Goal: Communication & Community: Share content

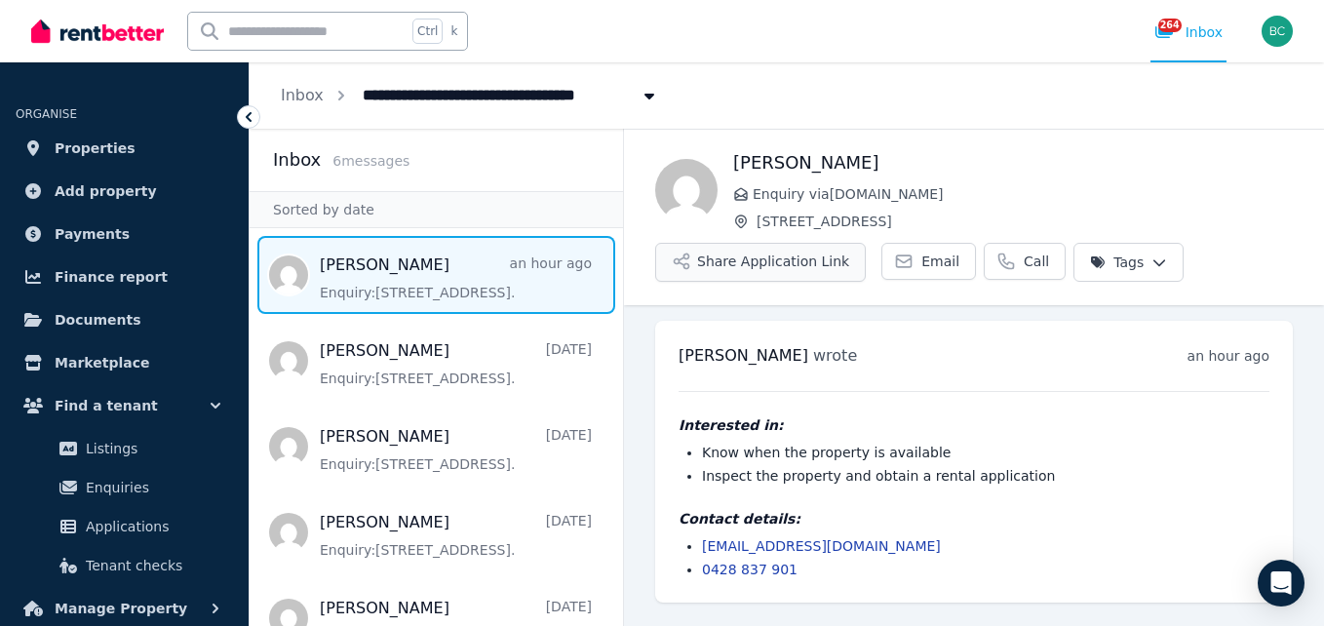
click at [785, 263] on button "Share Application Link" at bounding box center [760, 262] width 211 height 39
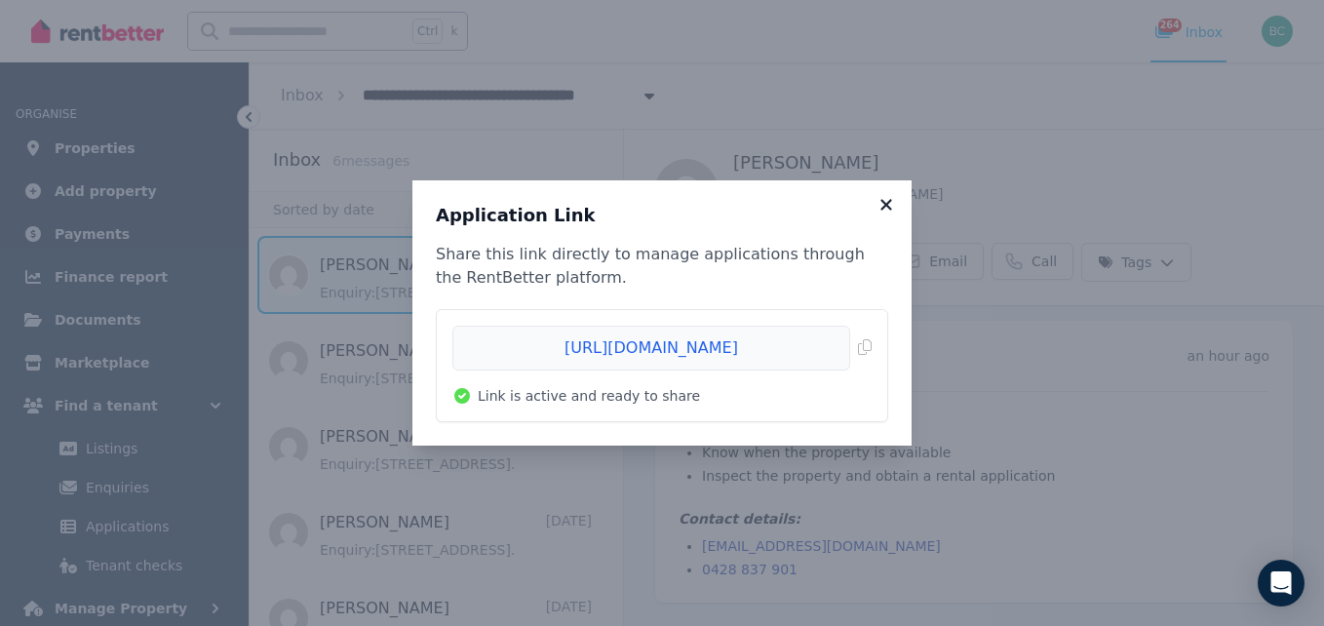
click at [886, 199] on icon at bounding box center [885, 205] width 19 height 18
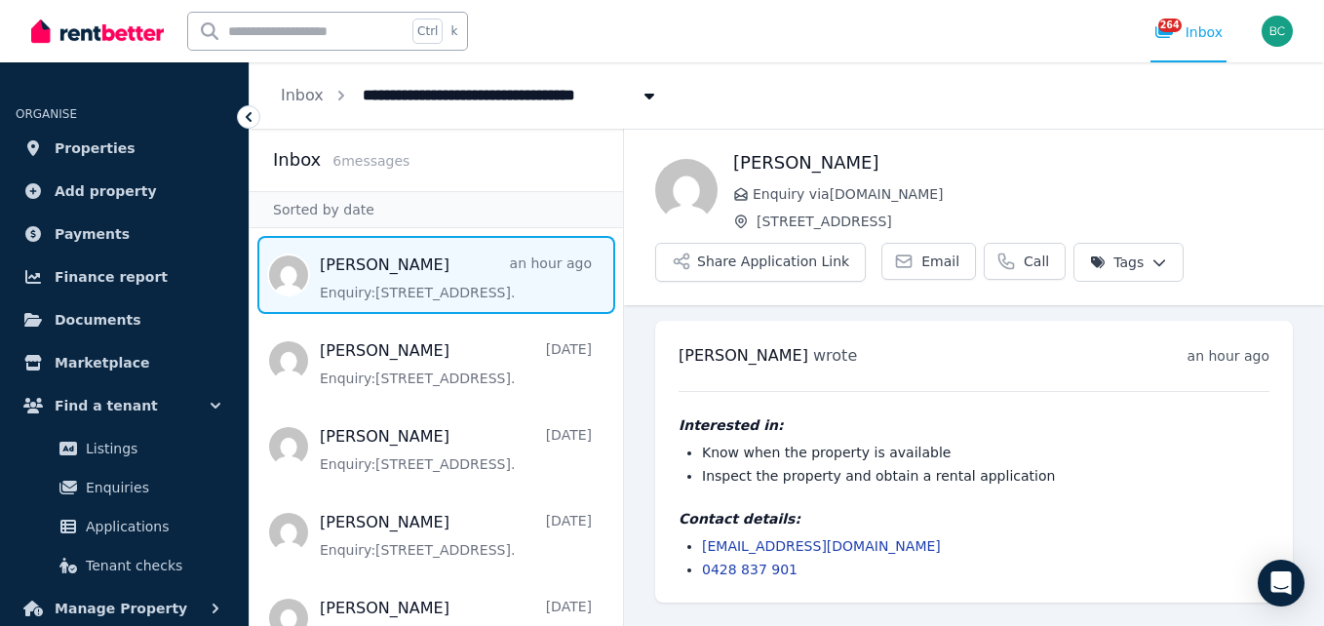
drag, startPoint x: 903, startPoint y: 552, endPoint x: 703, endPoint y: 548, distance: 199.8
click at [703, 548] on li "[EMAIL_ADDRESS][DOMAIN_NAME]" at bounding box center [985, 545] width 567 height 19
copy link "[EMAIL_ADDRESS][DOMAIN_NAME]"
drag, startPoint x: 953, startPoint y: 230, endPoint x: 758, endPoint y: 220, distance: 195.2
click at [758, 220] on span "[STREET_ADDRESS]" at bounding box center [1024, 221] width 536 height 19
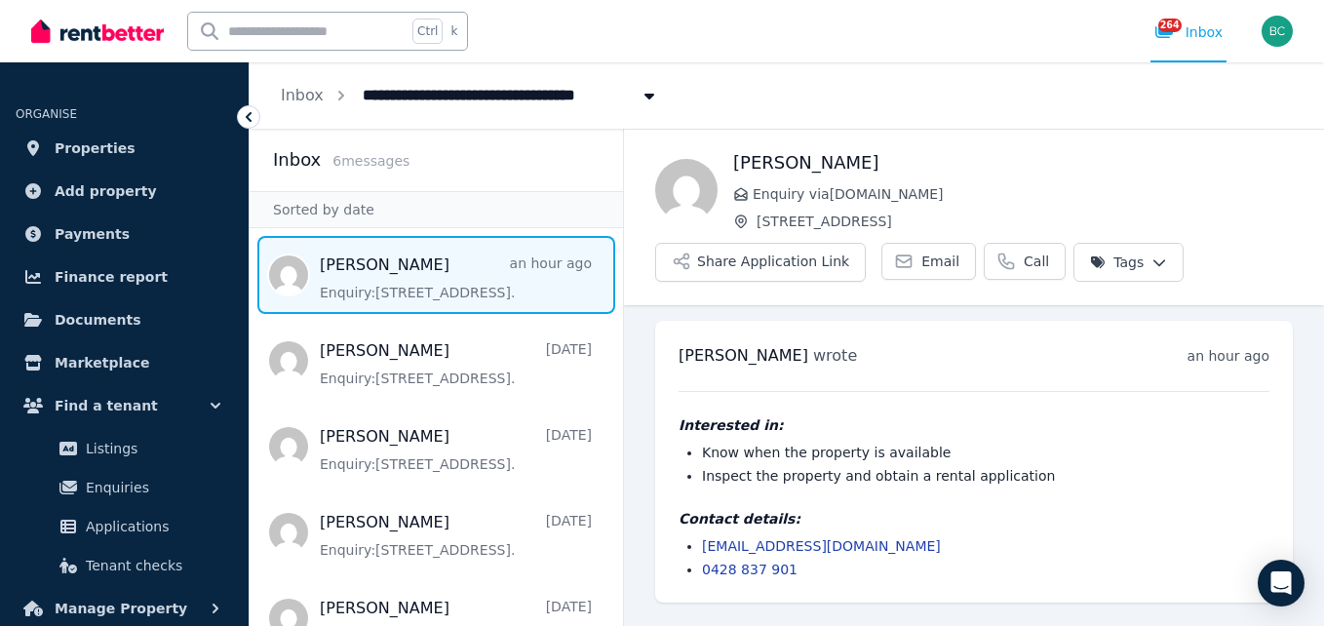
copy span "[STREET_ADDRESS]"
click at [719, 250] on button "Share Application Link" at bounding box center [760, 262] width 211 height 39
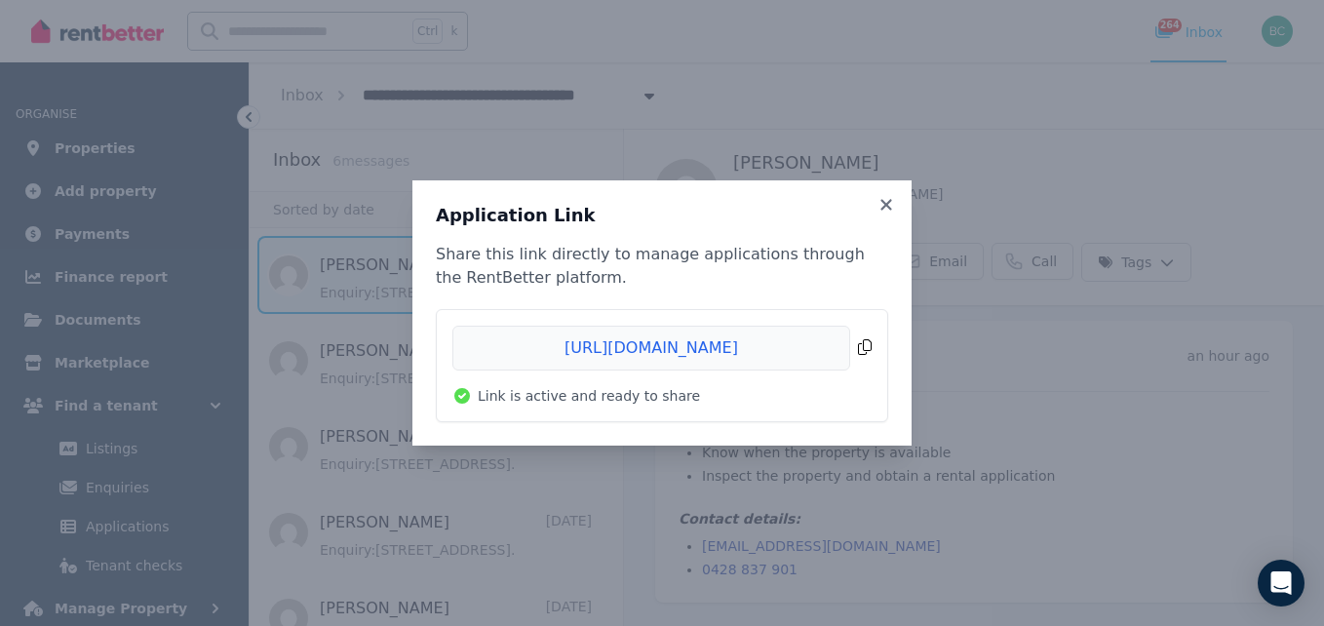
click at [668, 339] on span "Copied!" at bounding box center [661, 348] width 419 height 45
click at [882, 200] on icon at bounding box center [885, 204] width 11 height 11
